Goal: Information Seeking & Learning: Learn about a topic

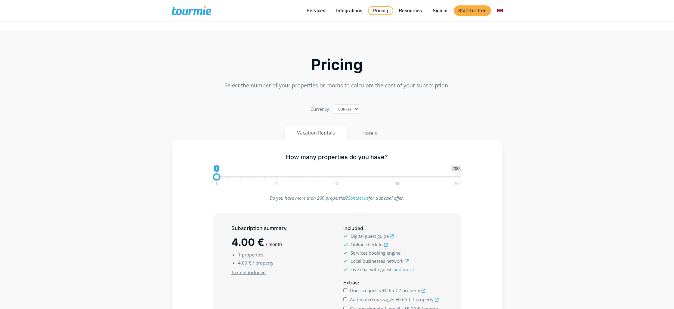
scroll to position [8, 0]
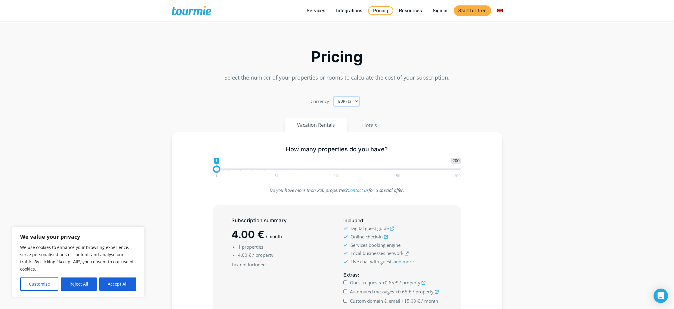
click at [347, 100] on select "EUR (€) USD ($) GBP (£)" at bounding box center [346, 101] width 26 height 9
select select "USD"
click at [333, 97] on select "EUR (€) USD ($) GBP (£)" at bounding box center [346, 101] width 26 height 9
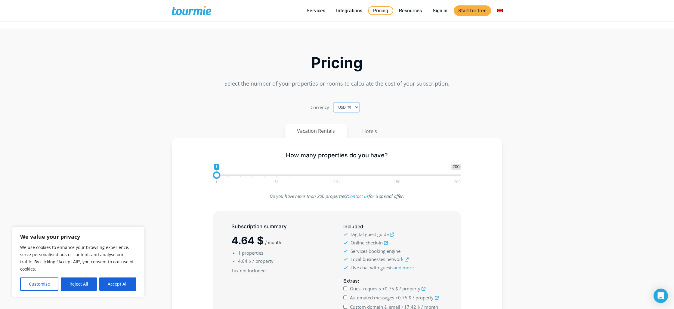
scroll to position [0, 0]
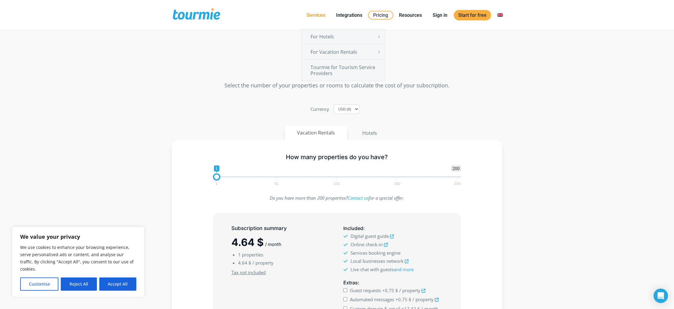
click at [318, 15] on link "Services" at bounding box center [316, 15] width 28 height 8
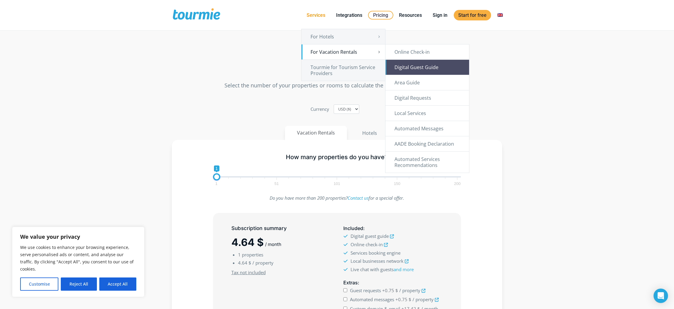
click at [418, 65] on link "Digital Guest Guide" at bounding box center [427, 67] width 84 height 15
